Goal: Task Accomplishment & Management: Manage account settings

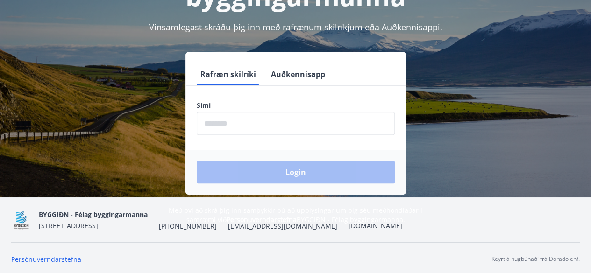
scroll to position [115, 0]
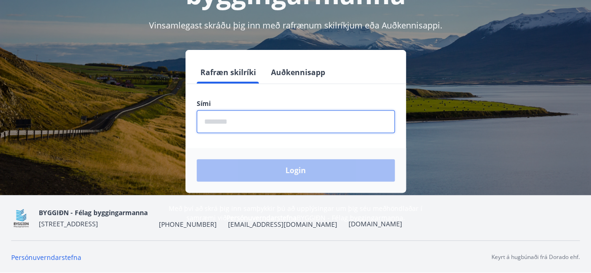
click at [297, 128] on input "phone" at bounding box center [296, 121] width 198 height 23
type input "********"
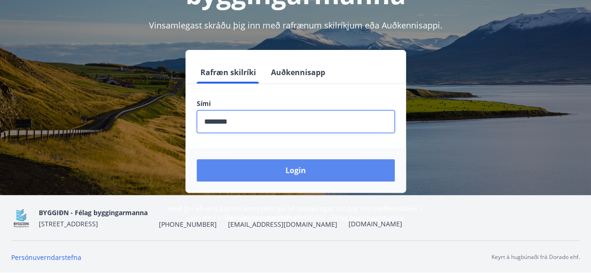
click at [299, 169] on button "Login" at bounding box center [296, 170] width 198 height 22
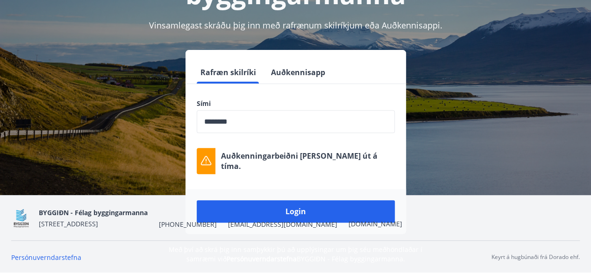
click at [269, 213] on div "BYGGIÐN - Félag byggingarmanna Stórhöfða 31, 110 Reykjavík +354 547-0300 byggid…" at bounding box center [221, 218] width 364 height 22
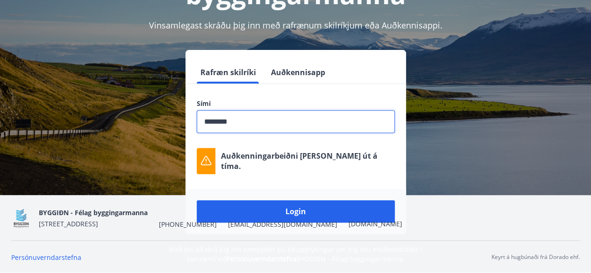
click at [294, 121] on input "phone" at bounding box center [296, 121] width 198 height 23
click at [134, 192] on div "Rafræn skilríki Auðkennisapp Sími ​ Auðkenningarbeiðni rann út á tíma. Login" at bounding box center [295, 142] width 569 height 184
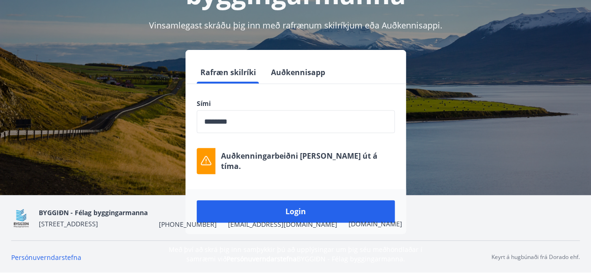
scroll to position [0, 0]
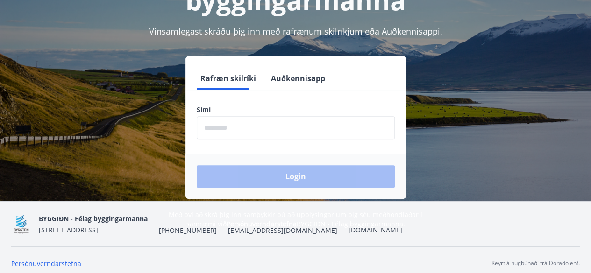
scroll to position [115, 0]
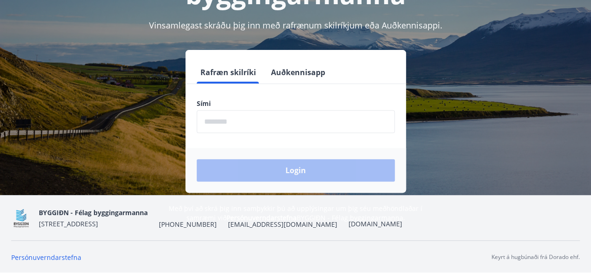
click at [246, 123] on input "phone" at bounding box center [296, 121] width 198 height 23
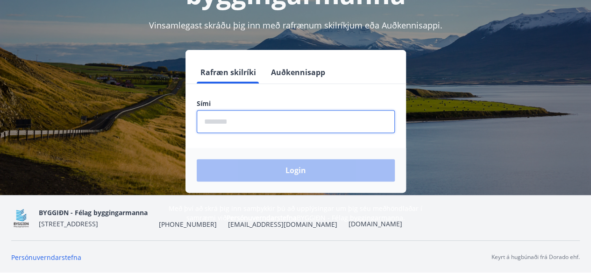
type input "********"
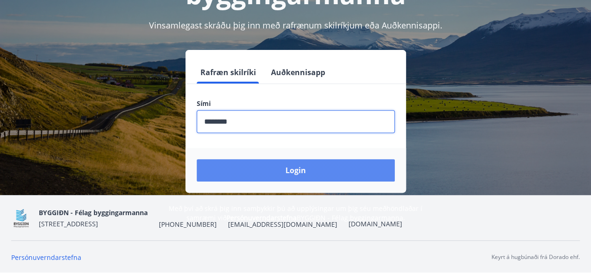
click at [289, 171] on button "Login" at bounding box center [296, 170] width 198 height 22
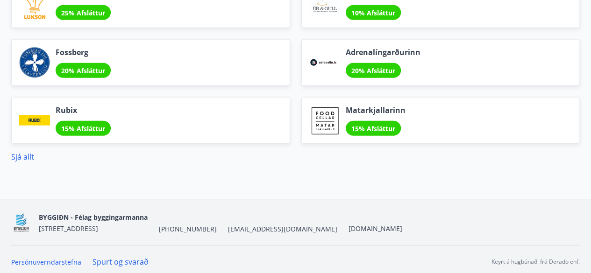
scroll to position [1216, 0]
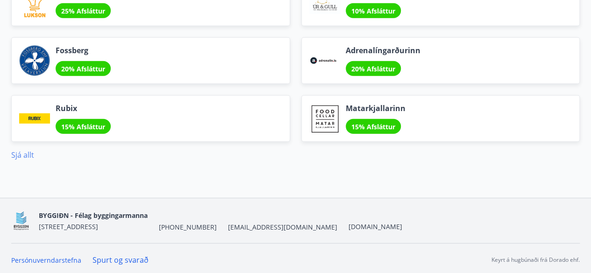
click at [26, 152] on link "Sjá allt" at bounding box center [22, 155] width 23 height 10
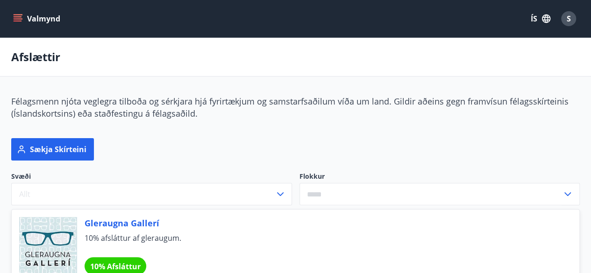
click at [20, 17] on icon "menu" at bounding box center [17, 18] width 9 height 9
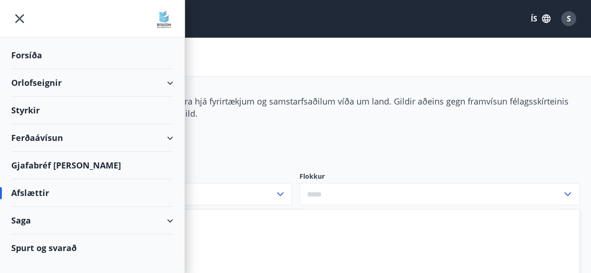
click at [70, 171] on div "Gjafabréf [PERSON_NAME]" at bounding box center [92, 166] width 162 height 28
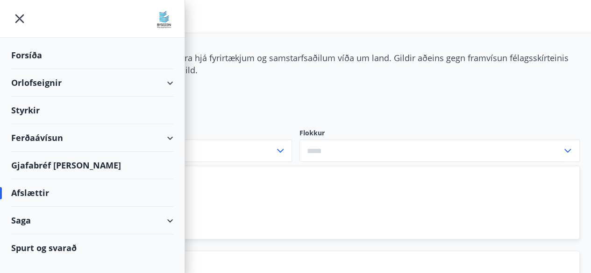
scroll to position [44, 0]
click at [50, 136] on div "Ferðaávísun" at bounding box center [92, 138] width 162 height 28
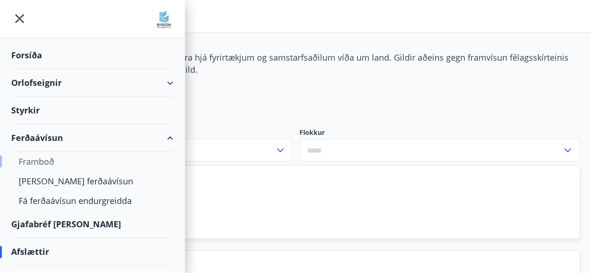
click at [35, 162] on div "Framboð" at bounding box center [92, 162] width 147 height 20
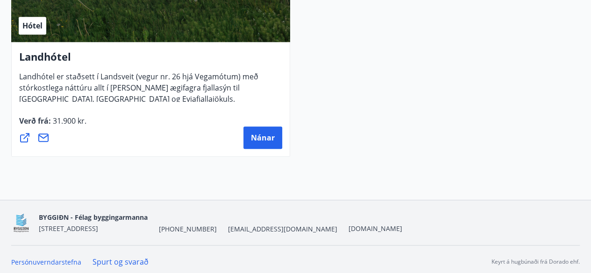
scroll to position [3972, 0]
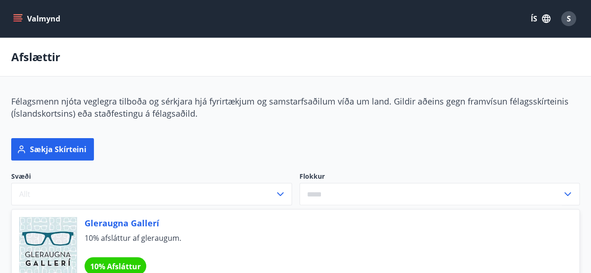
click at [569, 20] on span "S" at bounding box center [569, 19] width 4 height 10
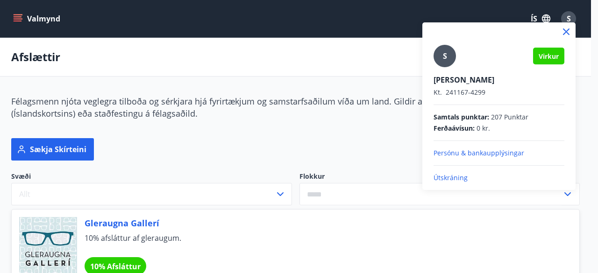
click at [454, 179] on p "Útskráning" at bounding box center [499, 177] width 131 height 9
